Goal: Browse casually

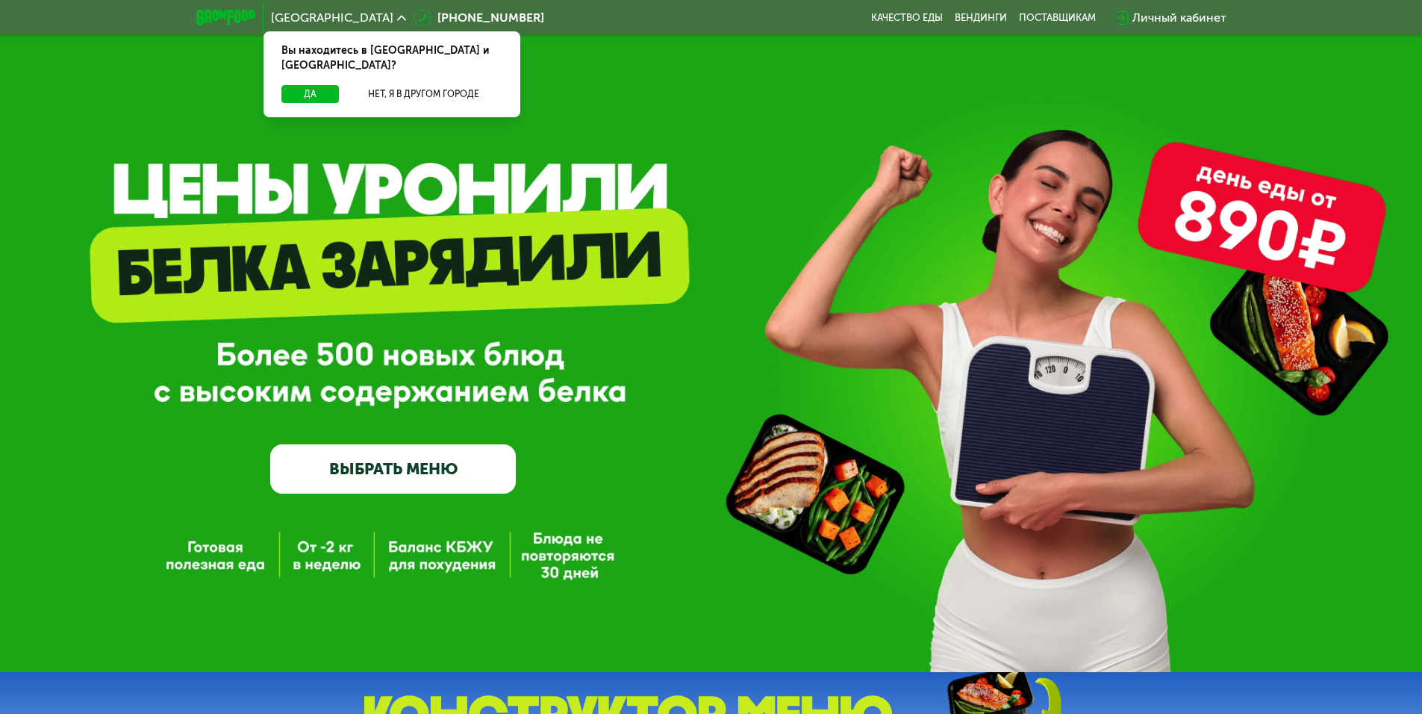
click at [237, 31] on div at bounding box center [226, 17] width 75 height 31
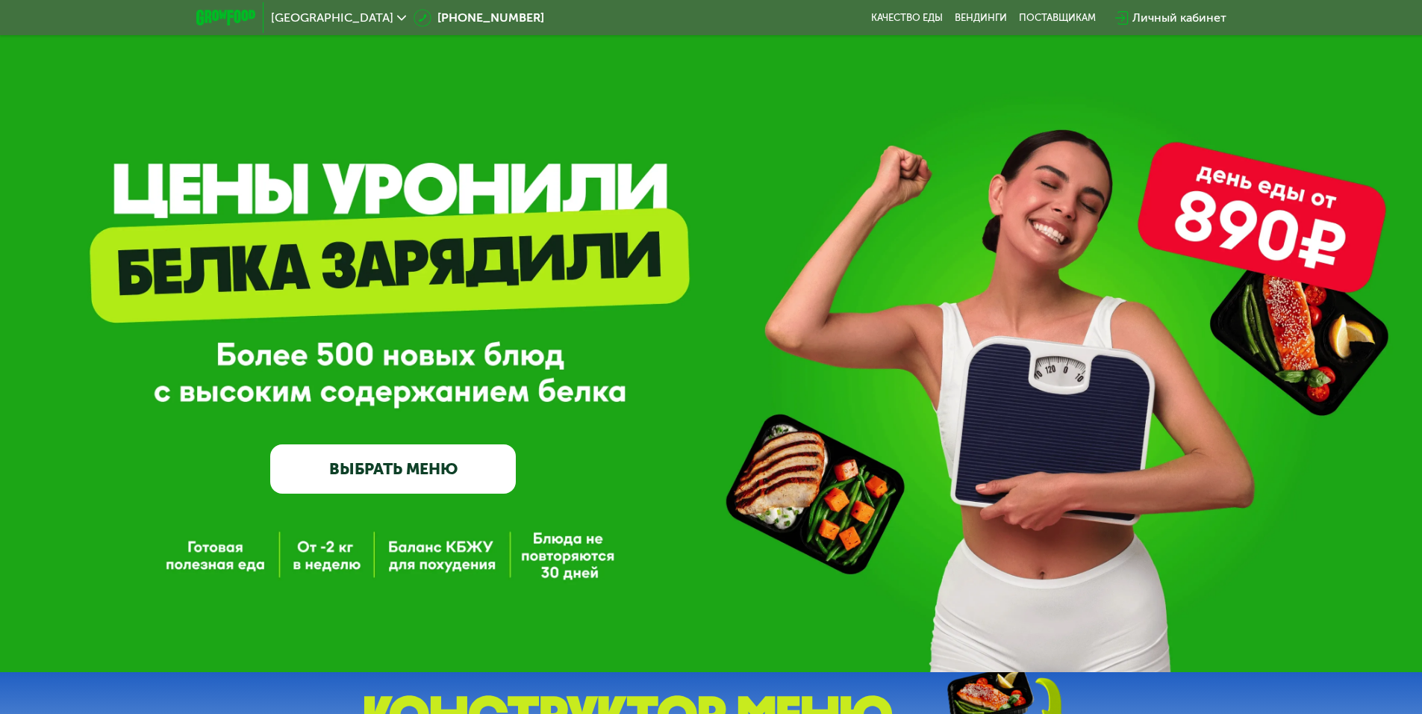
click at [222, 11] on img at bounding box center [225, 18] width 59 height 16
